Goal: Task Accomplishment & Management: Manage account settings

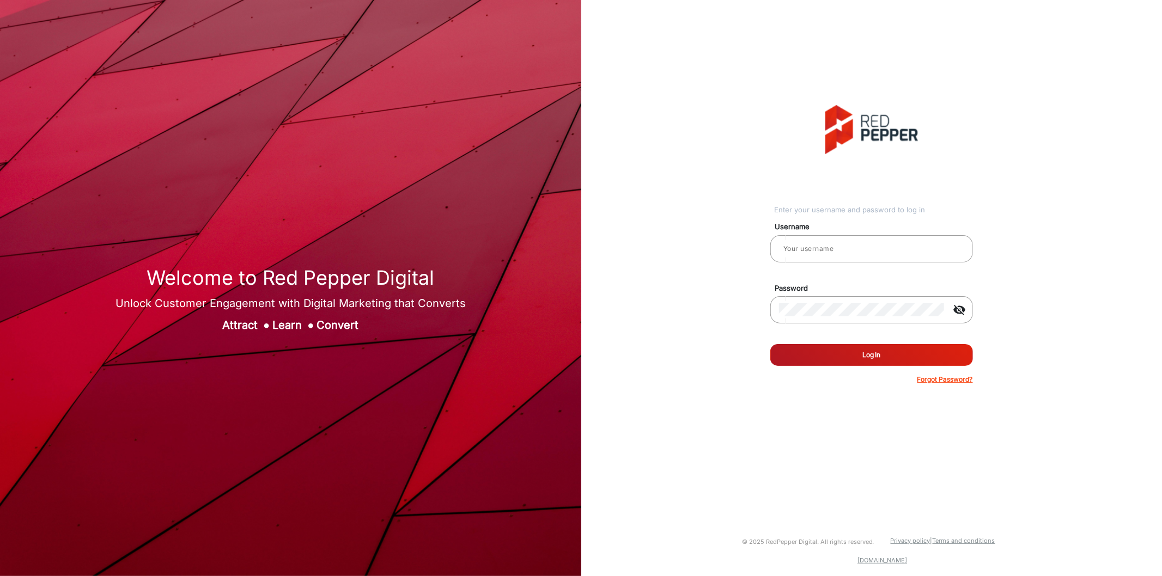
type input "[PERSON_NAME]"
click at [858, 350] on button "Log In" at bounding box center [871, 355] width 203 height 22
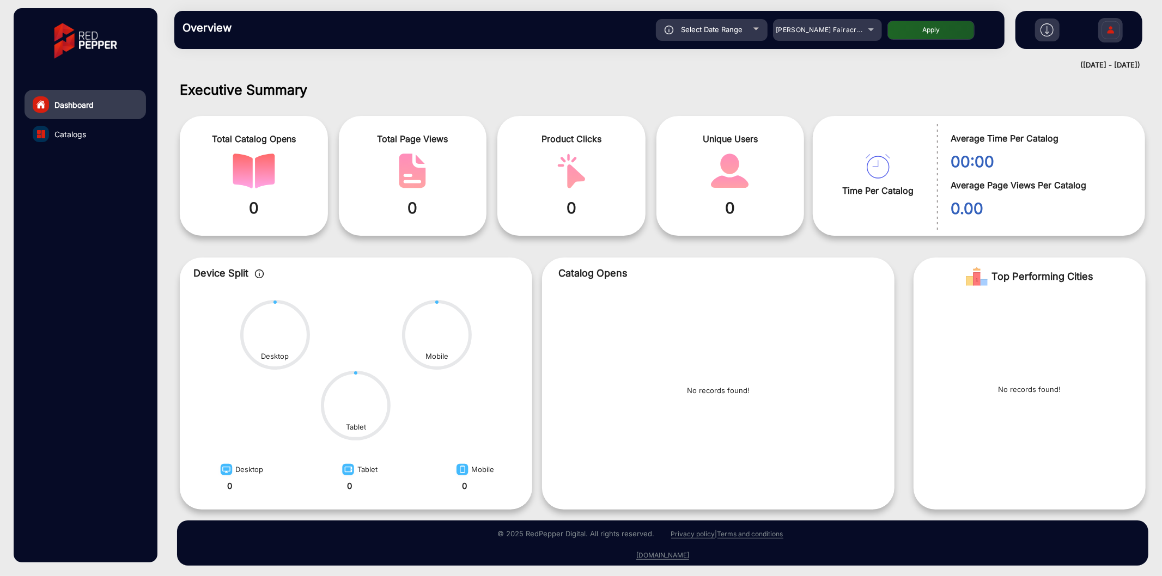
scroll to position [2, 0]
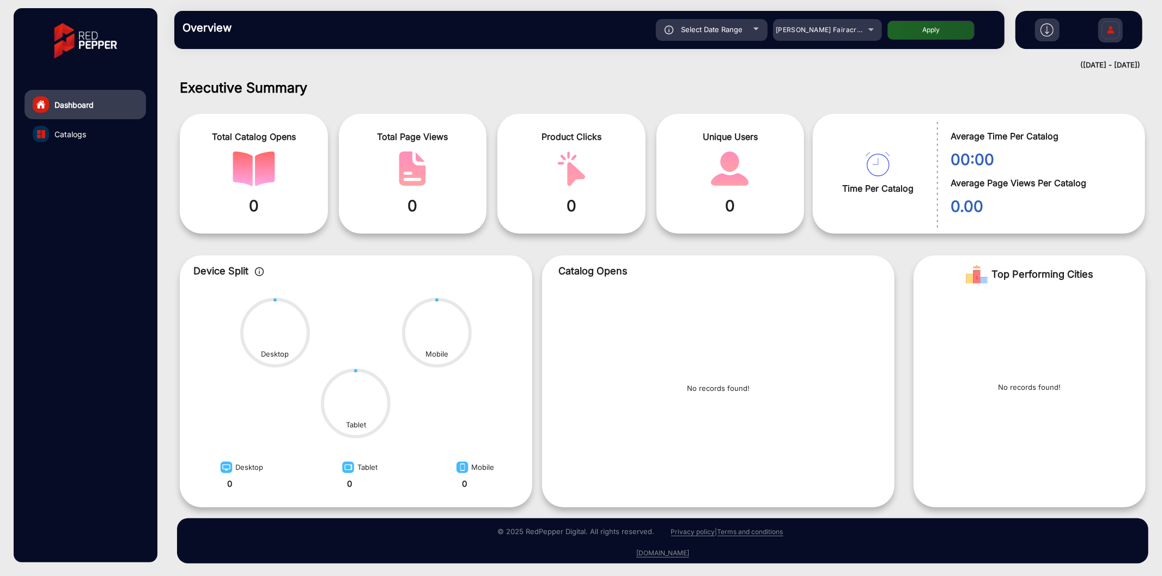
click at [820, 18] on div "Overview Reports Understand what makes your customers tick and learn how they a…" at bounding box center [589, 30] width 830 height 38
click at [802, 25] on div "[PERSON_NAME] Fairacre Farms" at bounding box center [818, 29] width 87 height 13
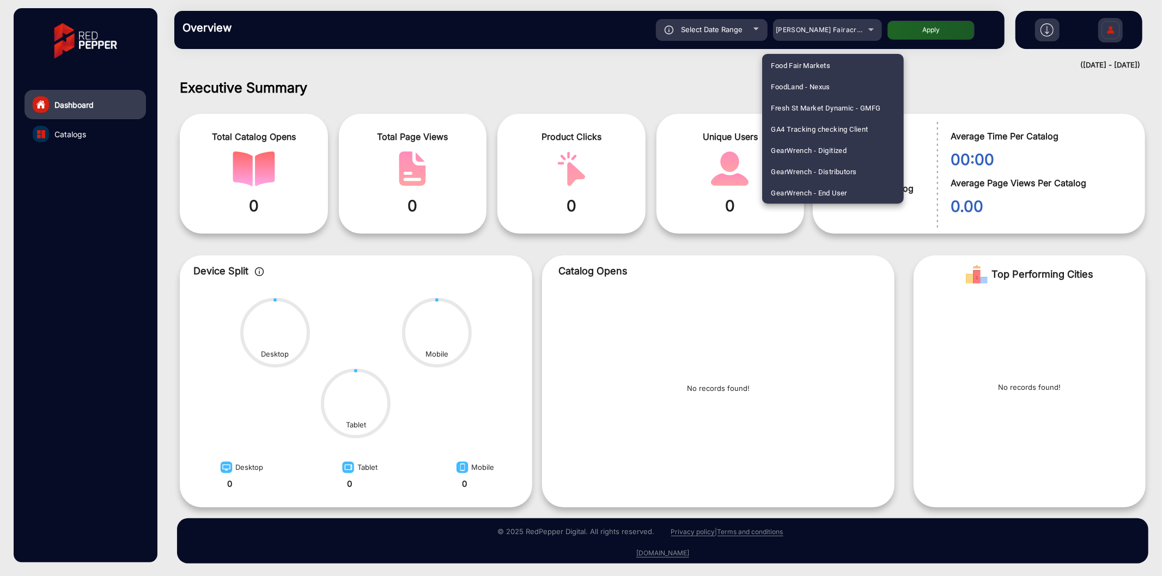
scroll to position [1893, 0]
click at [832, 146] on span "[PERSON_NAME] E-Commerce" at bounding box center [820, 150] width 99 height 21
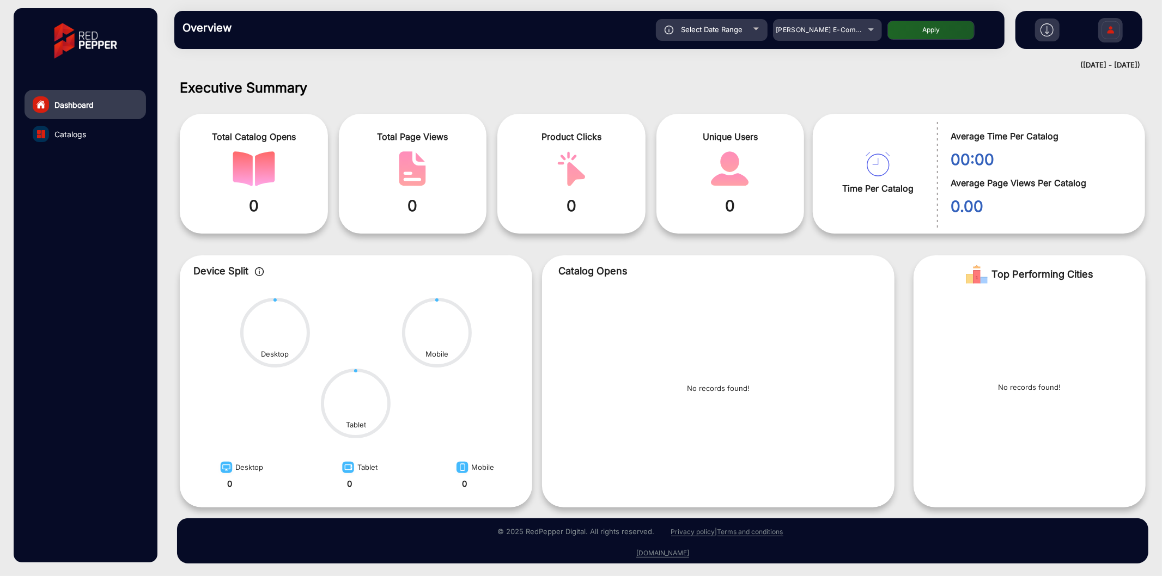
click at [921, 24] on button "Apply" at bounding box center [930, 30] width 87 height 19
type input "[DATE]"
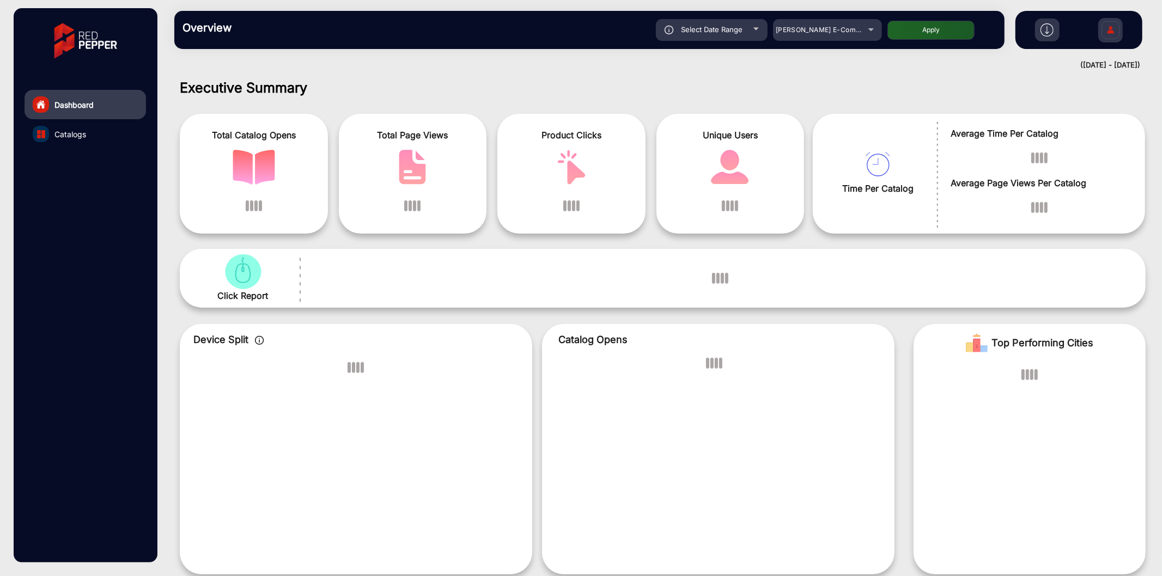
scroll to position [8, 0]
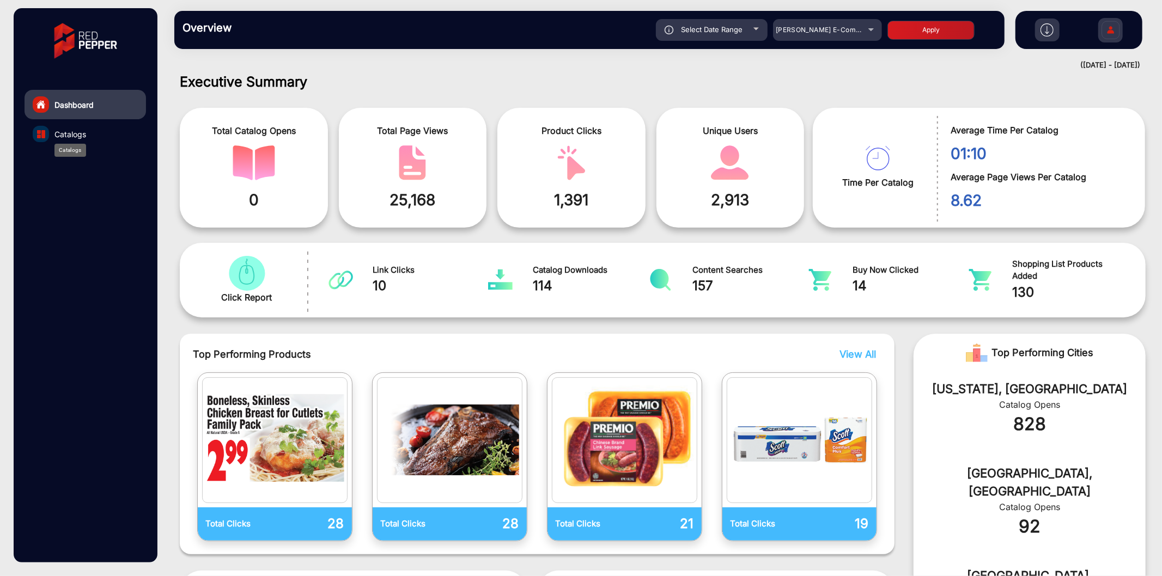
click at [81, 132] on span "Catalogs" at bounding box center [70, 134] width 32 height 11
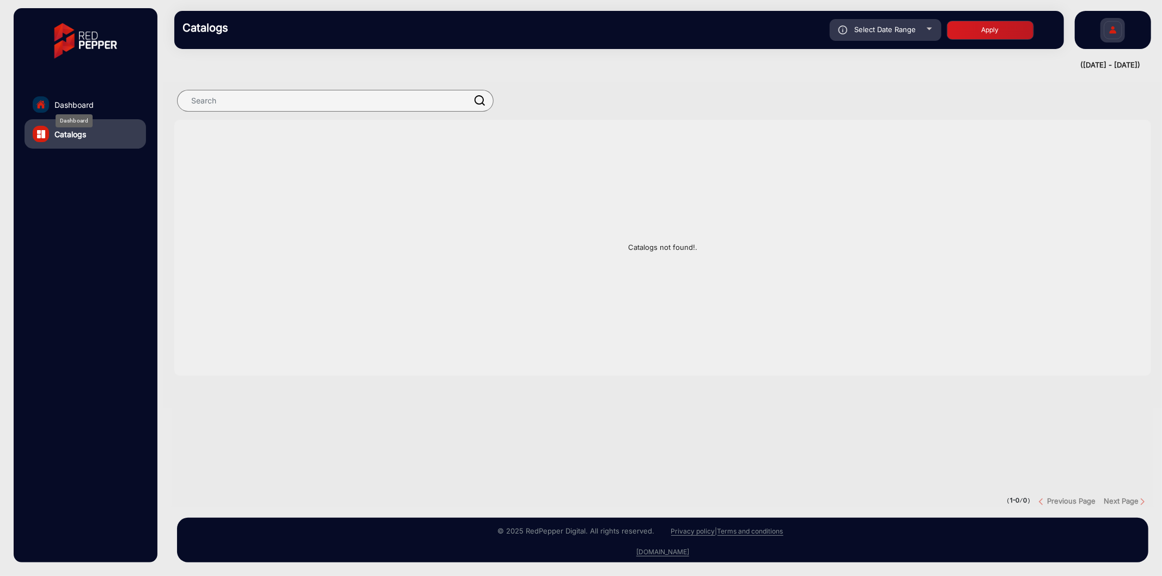
click at [63, 104] on span "Dashboard" at bounding box center [73, 104] width 39 height 11
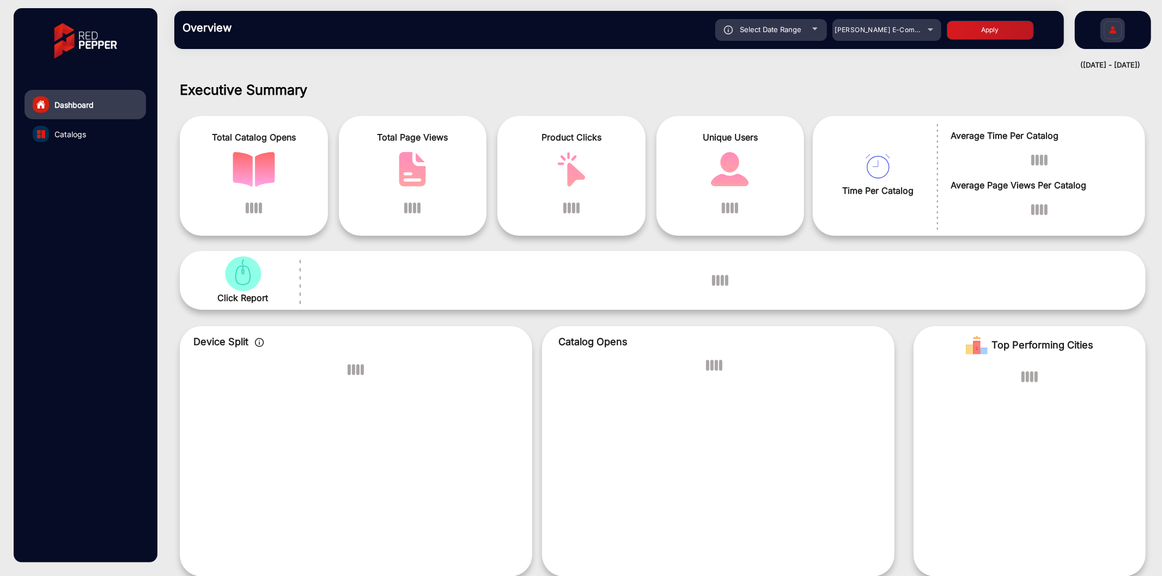
scroll to position [8, 0]
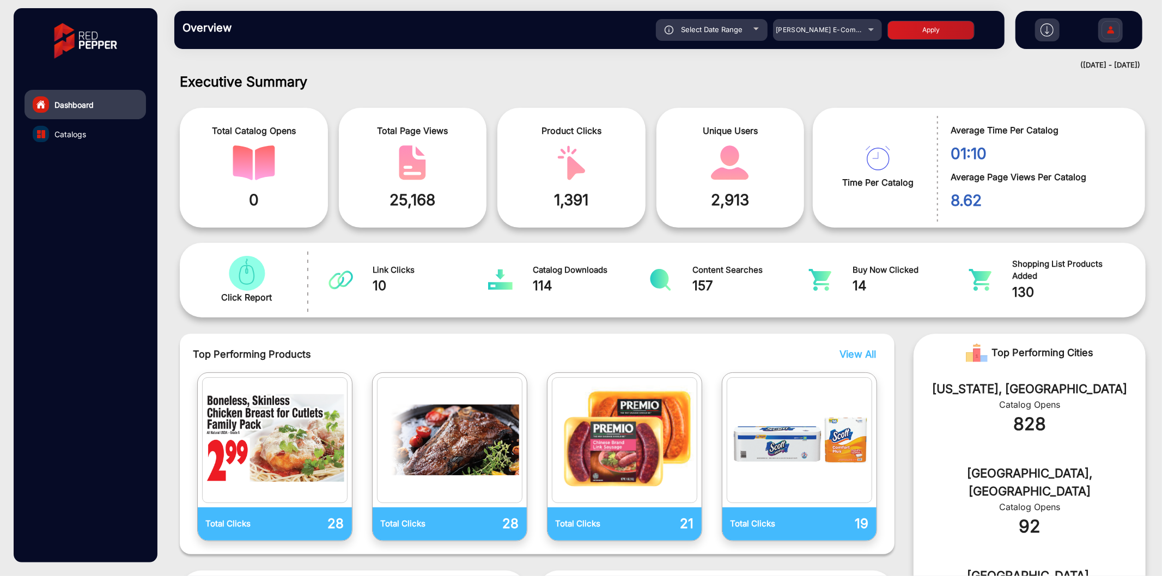
click at [694, 33] on span "Select Date Range" at bounding box center [712, 29] width 62 height 9
type input "[DATE]"
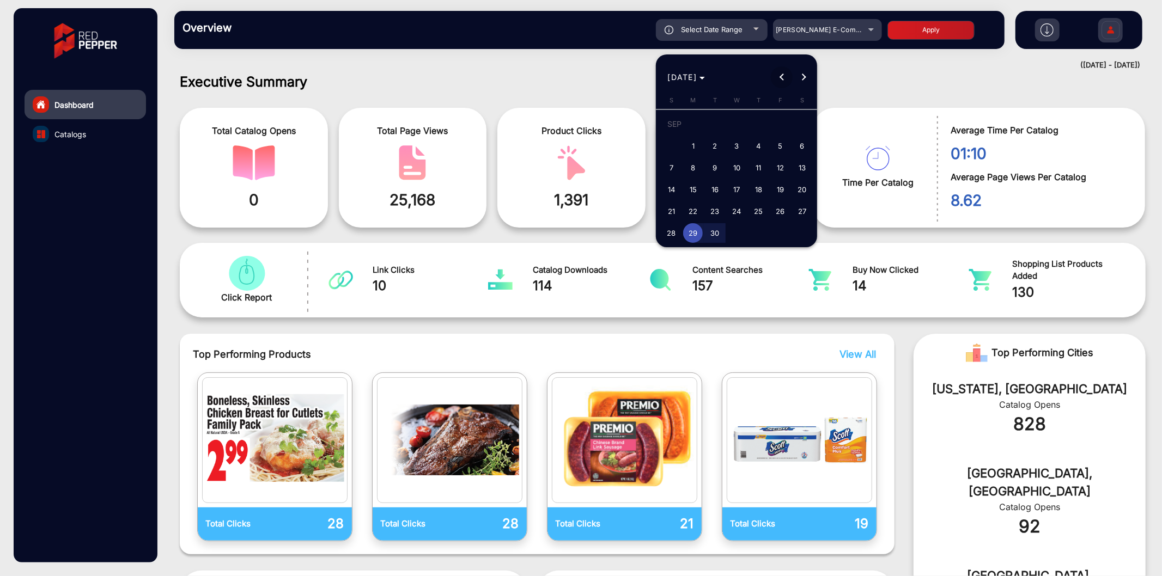
click at [777, 82] on span "Previous month" at bounding box center [782, 77] width 22 height 22
click at [772, 126] on span "1" at bounding box center [780, 126] width 20 height 22
type input "[DATE]"
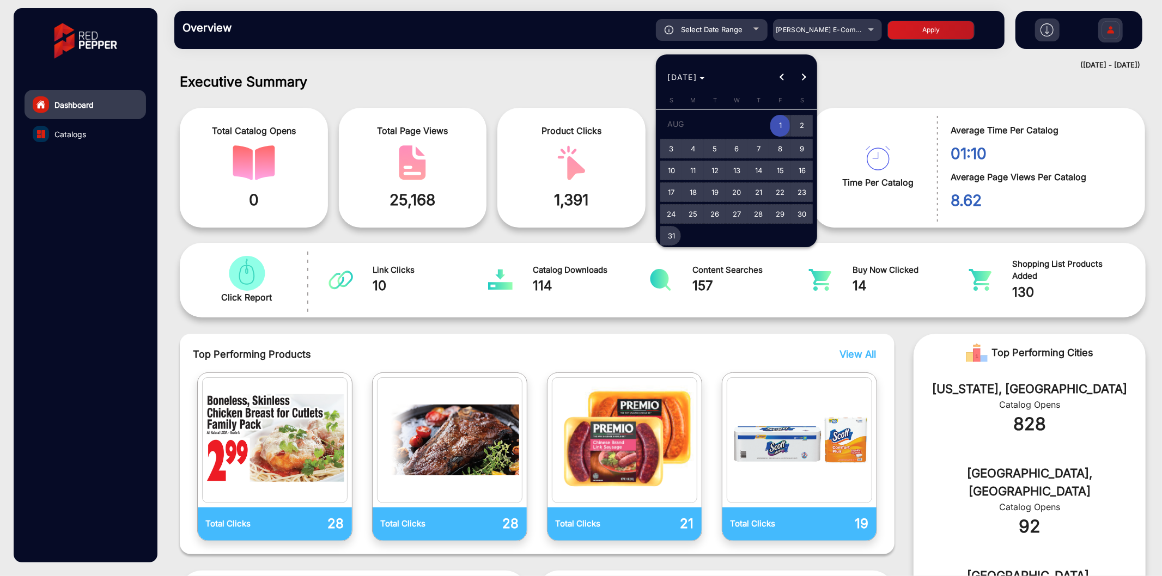
click at [668, 235] on span "31" at bounding box center [671, 236] width 20 height 20
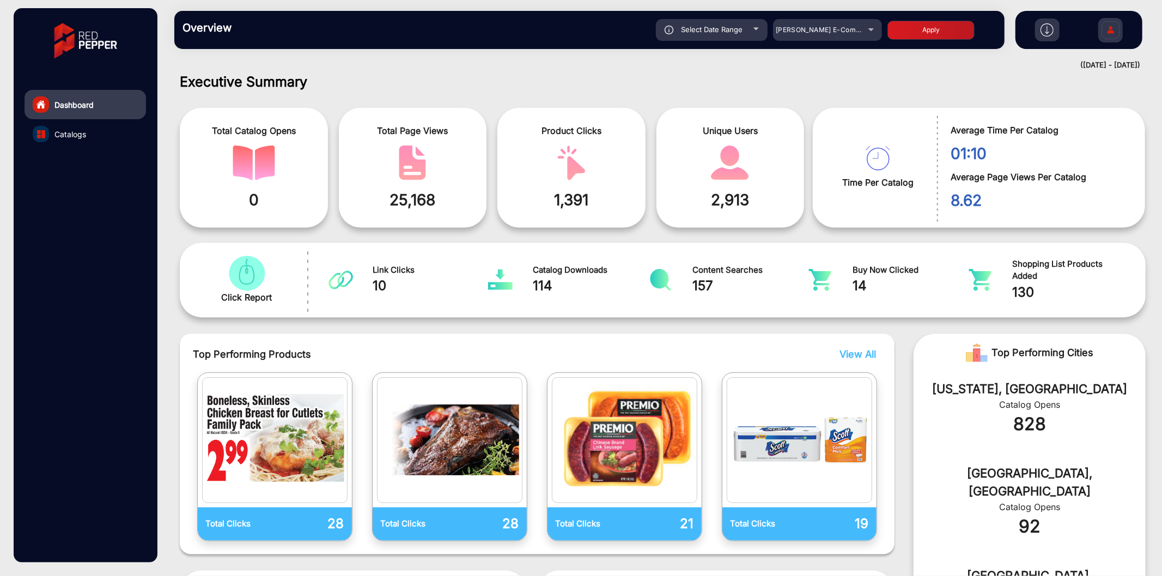
type input "[DATE]"
click at [938, 28] on button "Apply" at bounding box center [930, 30] width 87 height 19
type input "[DATE]"
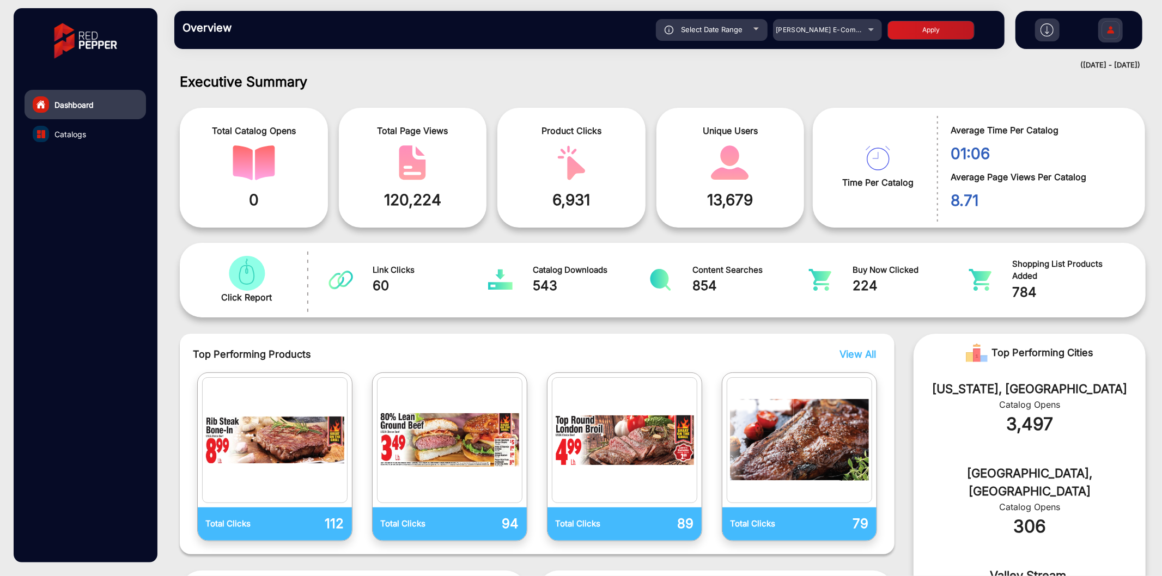
click at [701, 31] on span "Select Date Range" at bounding box center [712, 29] width 62 height 9
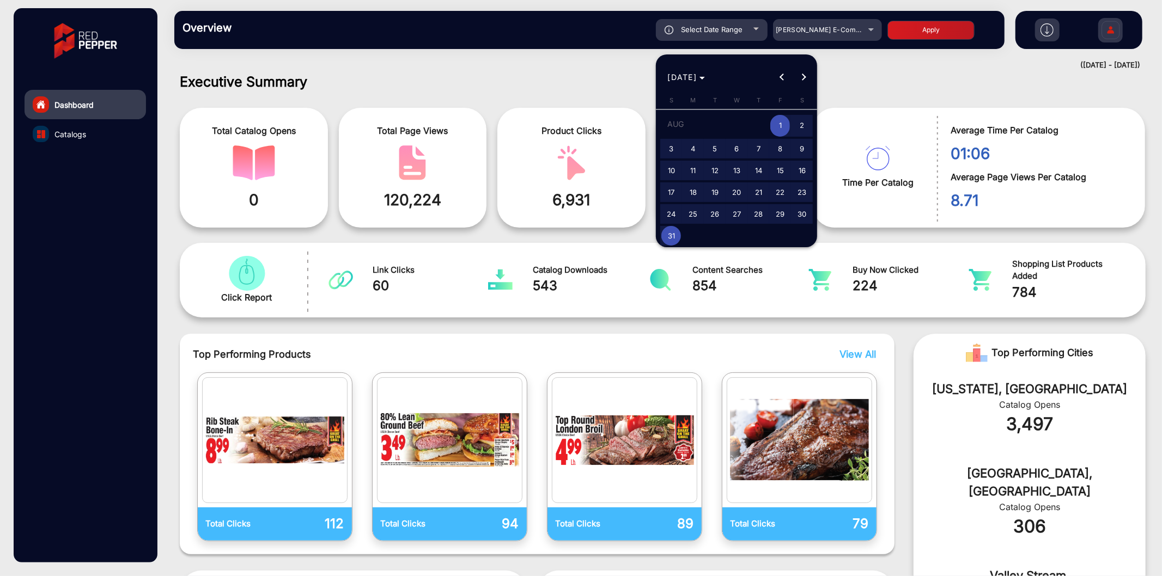
type input "[DATE]"
click at [783, 76] on button "Previous month" at bounding box center [782, 77] width 22 height 22
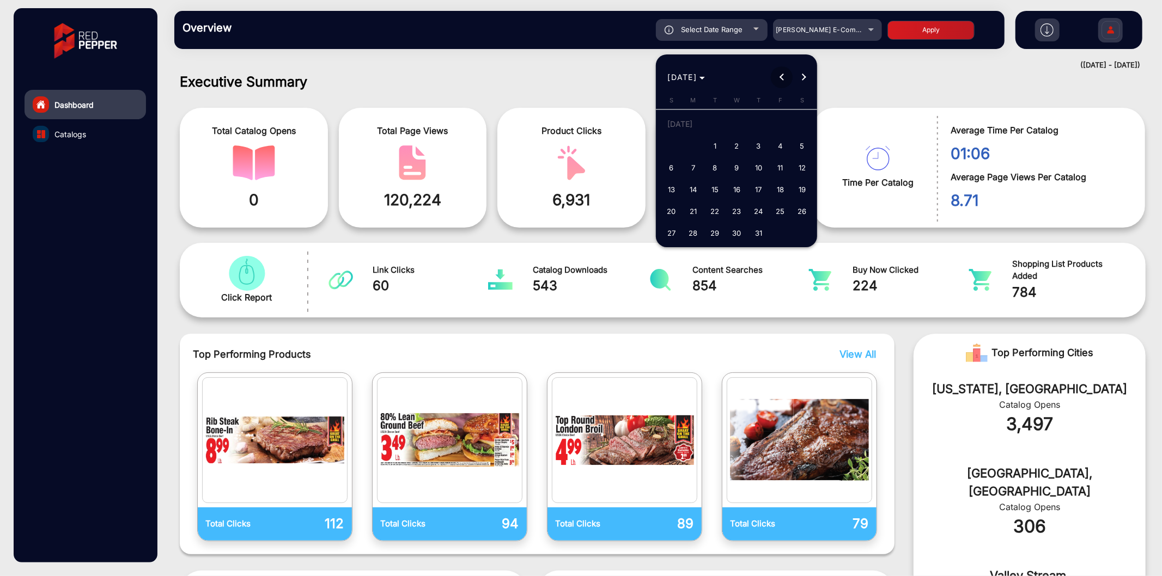
click at [783, 76] on button "Previous month" at bounding box center [782, 77] width 22 height 22
click at [676, 142] on span "1" at bounding box center [671, 146] width 20 height 20
type input "[DATE]"
click at [804, 74] on span "Next month" at bounding box center [803, 77] width 22 height 22
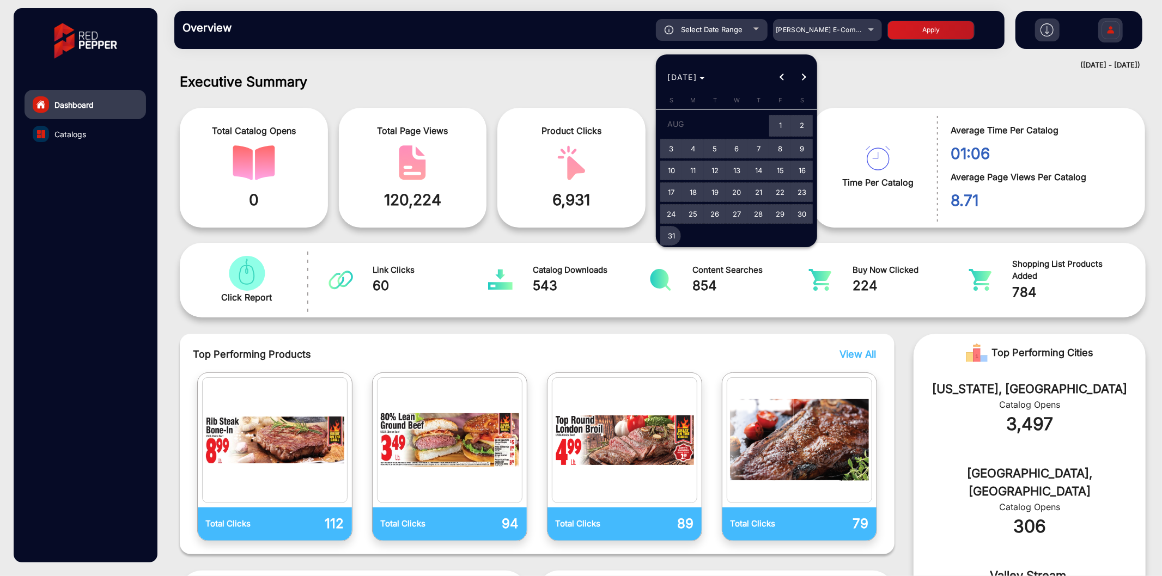
click at [663, 238] on span "31" at bounding box center [671, 236] width 20 height 20
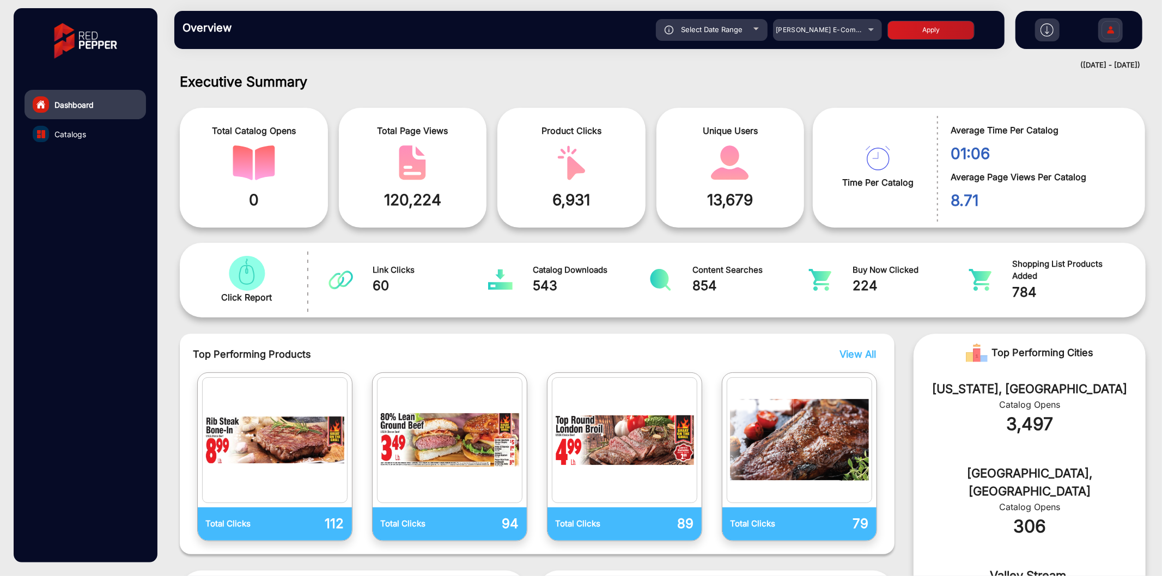
type input "[DATE]"
click at [910, 35] on button "Apply" at bounding box center [930, 30] width 87 height 19
type input "[DATE]"
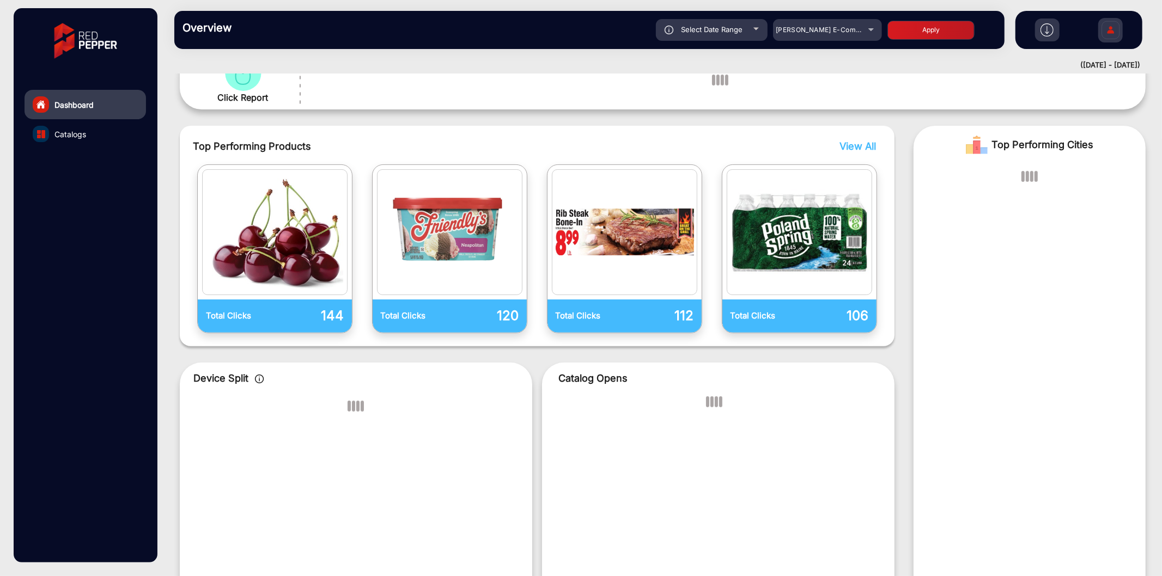
scroll to position [0, 0]
